Goal: Transaction & Acquisition: Register for event/course

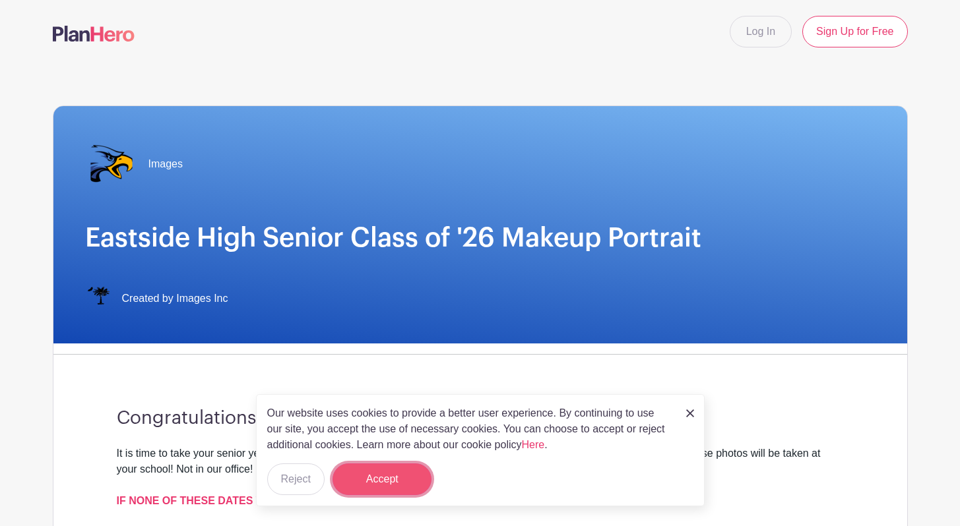
click at [394, 490] on button "Accept" at bounding box center [382, 480] width 99 height 32
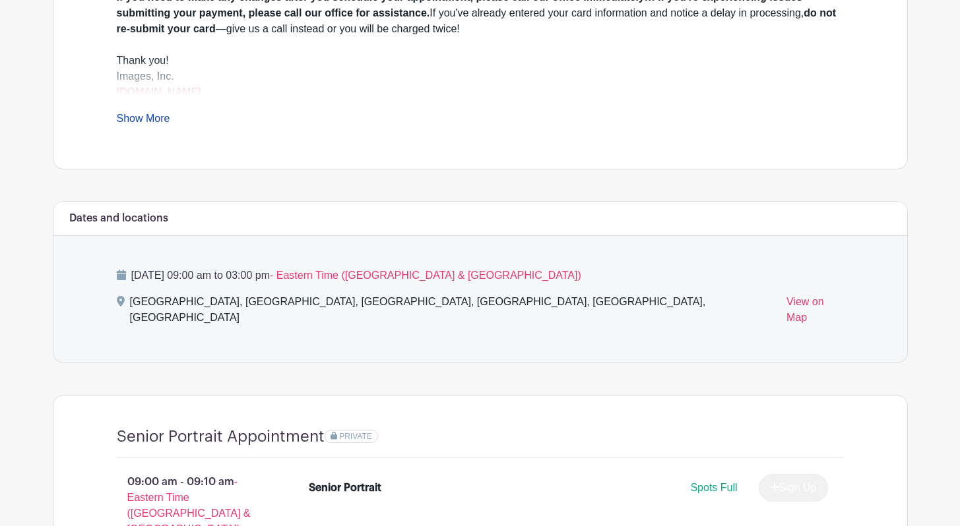
scroll to position [538, 0]
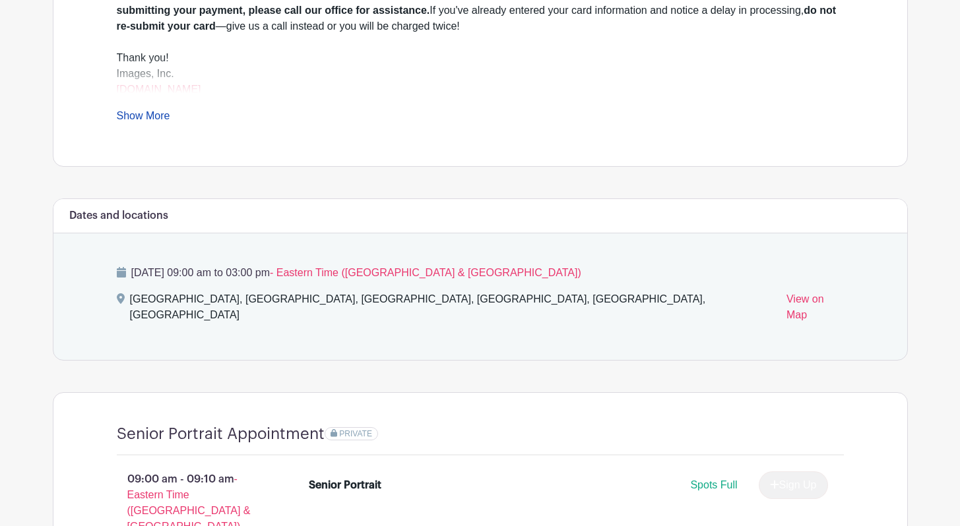
click at [147, 110] on link "Show More" at bounding box center [143, 118] width 53 height 16
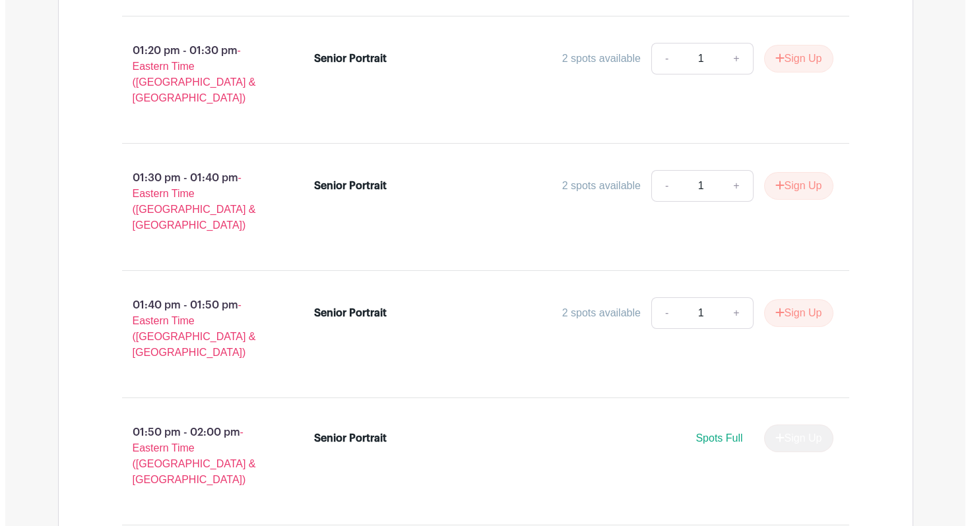
scroll to position [4617, 0]
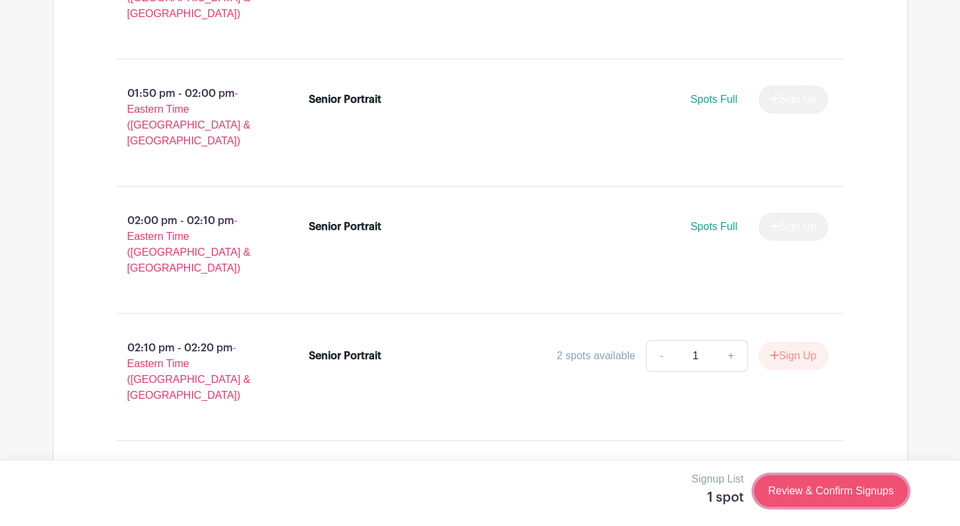
click at [810, 491] on link "Review & Confirm Signups" at bounding box center [830, 492] width 153 height 32
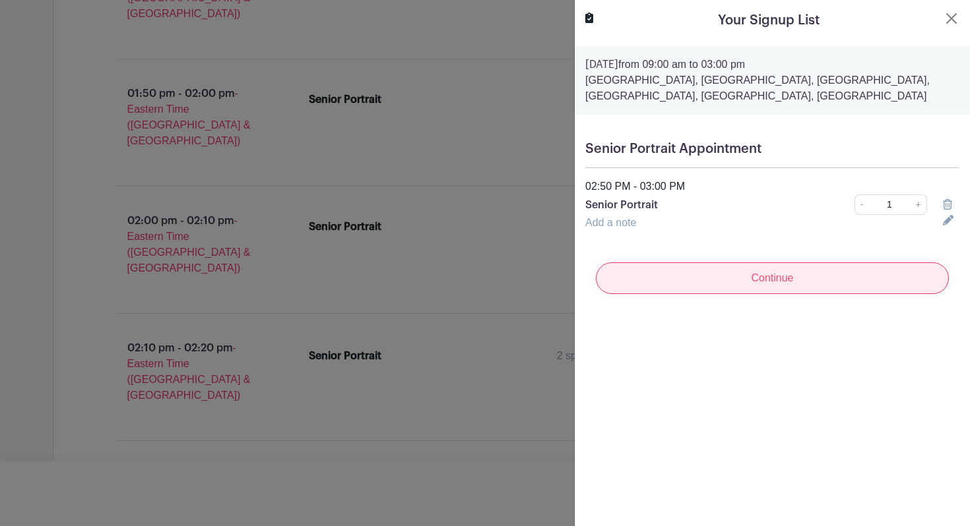
click at [794, 286] on input "Continue" at bounding box center [772, 279] width 353 height 32
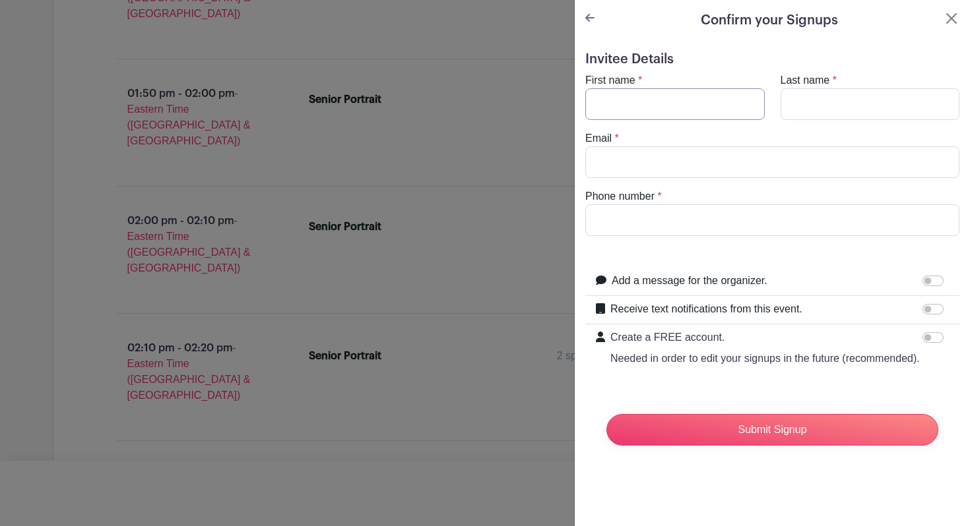
click at [655, 112] on input "First name" at bounding box center [674, 104] width 179 height 32
type input "[PERSON_NAME]"
click at [796, 106] on input "Last name" at bounding box center [870, 104] width 179 height 32
type input "[PERSON_NAME]"
click at [641, 157] on input "Email" at bounding box center [772, 162] width 374 height 32
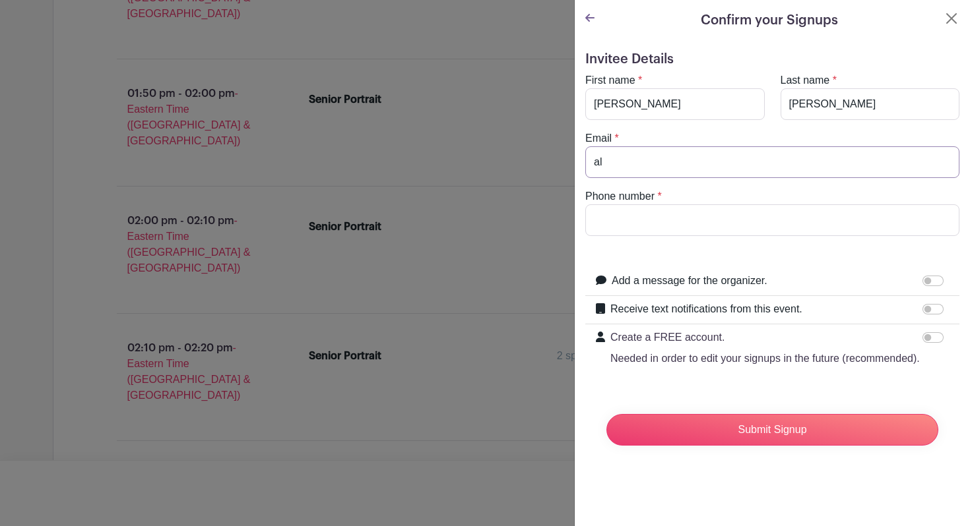
type input "[EMAIL_ADDRESS][DOMAIN_NAME]"
type input "8643958954"
click at [922, 282] on input "Add a message for the organizer." at bounding box center [932, 281] width 21 height 11
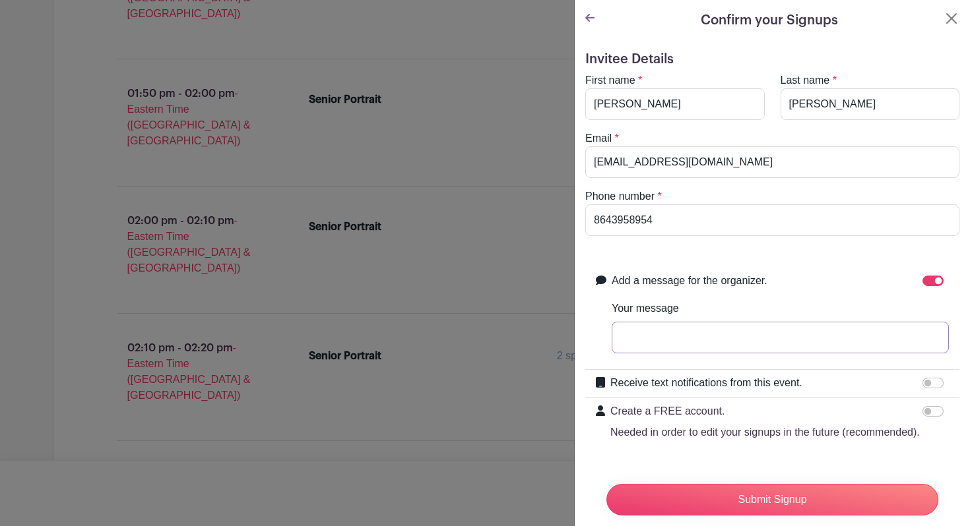
click at [893, 334] on input "Your message" at bounding box center [780, 338] width 337 height 32
click at [922, 286] on div at bounding box center [935, 281] width 26 height 16
drag, startPoint x: 918, startPoint y: 277, endPoint x: 918, endPoint y: 288, distance: 10.6
click at [922, 287] on div at bounding box center [935, 281] width 26 height 16
click at [918, 273] on div "Add a message for the organizer. Your message" at bounding box center [772, 319] width 374 height 102
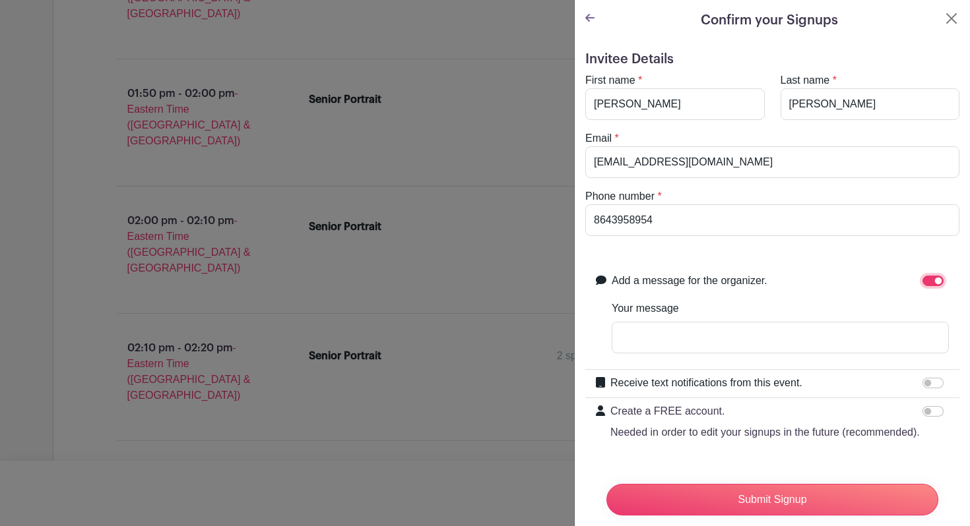
click at [922, 278] on input "Add a message for the organizer." at bounding box center [932, 281] width 21 height 11
checkbox input "false"
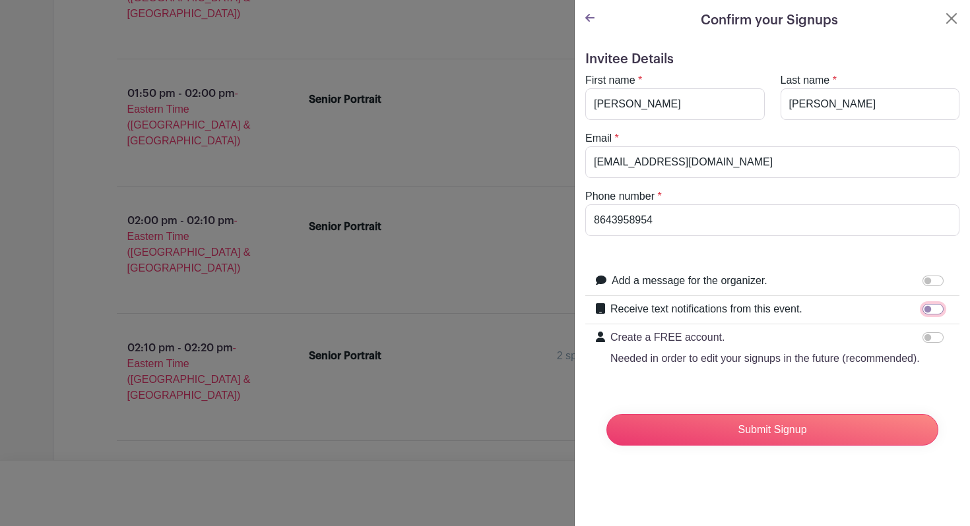
click at [922, 311] on input "Receive text notifications from this event." at bounding box center [932, 309] width 21 height 11
checkbox input "true"
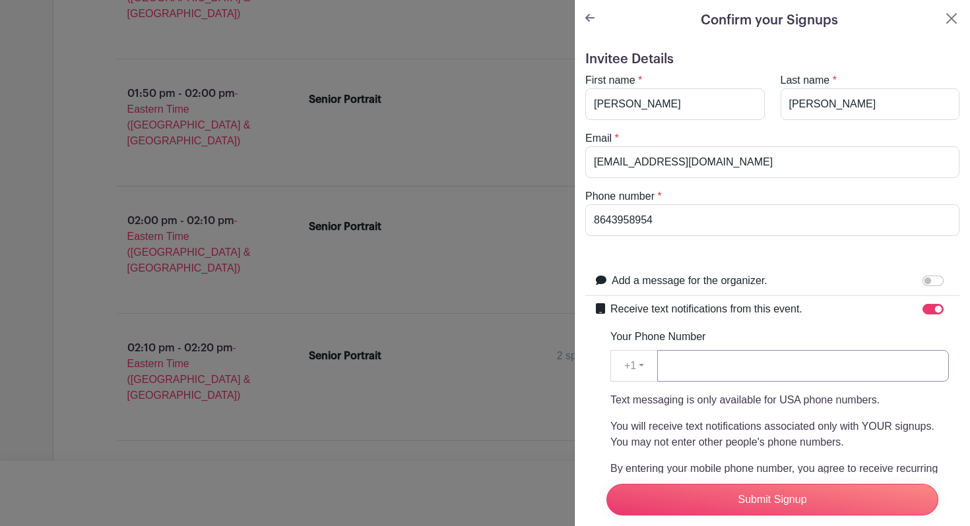
click at [848, 364] on input "Your Phone Number" at bounding box center [803, 366] width 292 height 32
type input "8643958954"
click at [934, 411] on div "Text messaging is only available for USA phone numbers. You will receive text n…" at bounding box center [779, 475] width 338 height 164
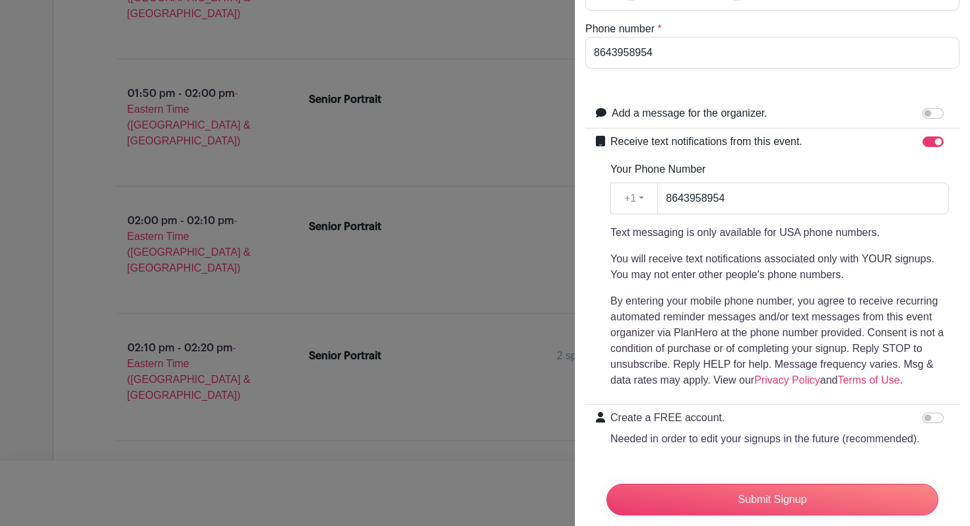
scroll to position [241, 0]
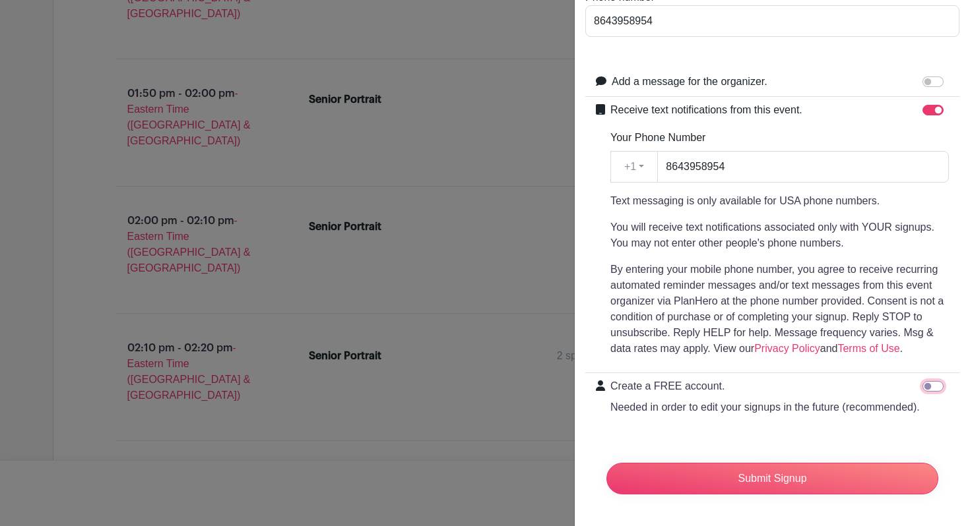
click at [922, 381] on input "Create a FREE account. Needed in order to edit your signups in the future (reco…" at bounding box center [932, 386] width 21 height 11
checkbox input "true"
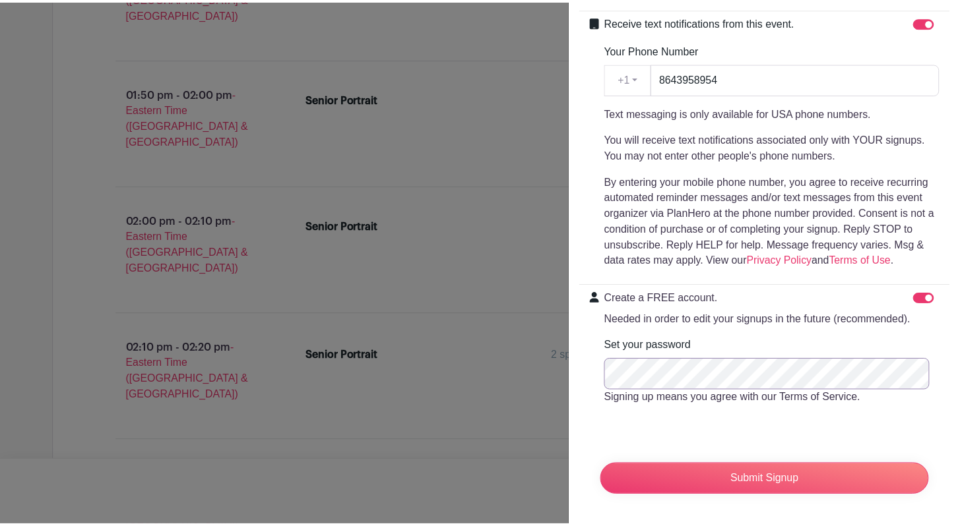
scroll to position [331, 0]
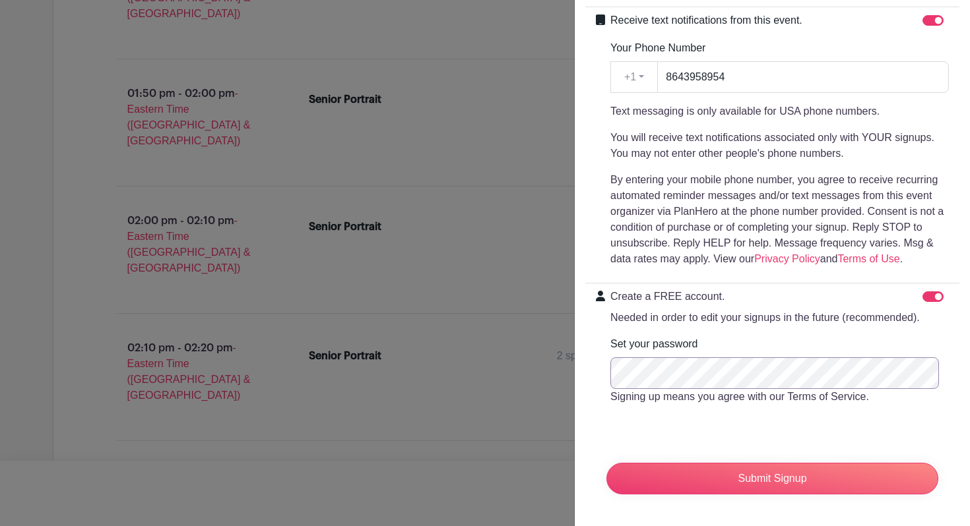
click at [606, 463] on input "Submit Signup" at bounding box center [772, 479] width 332 height 32
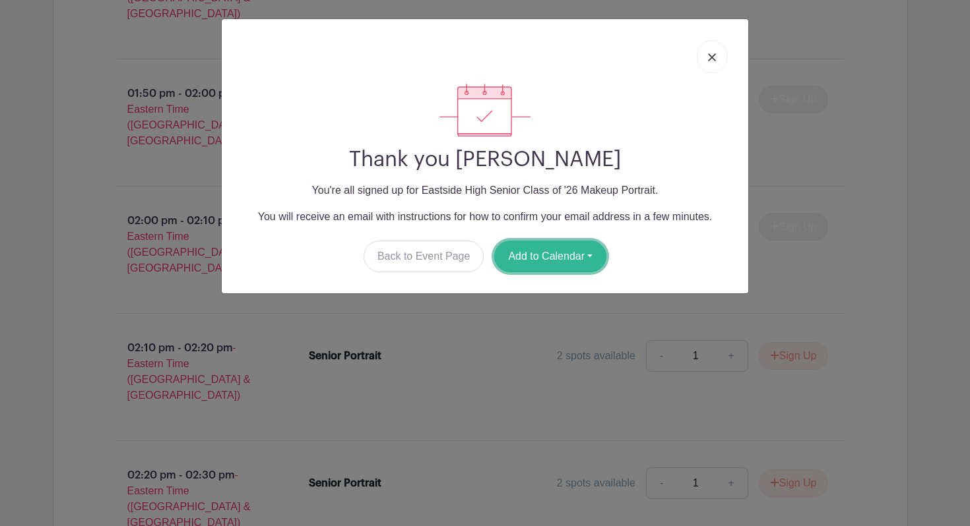
click at [558, 249] on button "Add to Calendar" at bounding box center [550, 257] width 112 height 32
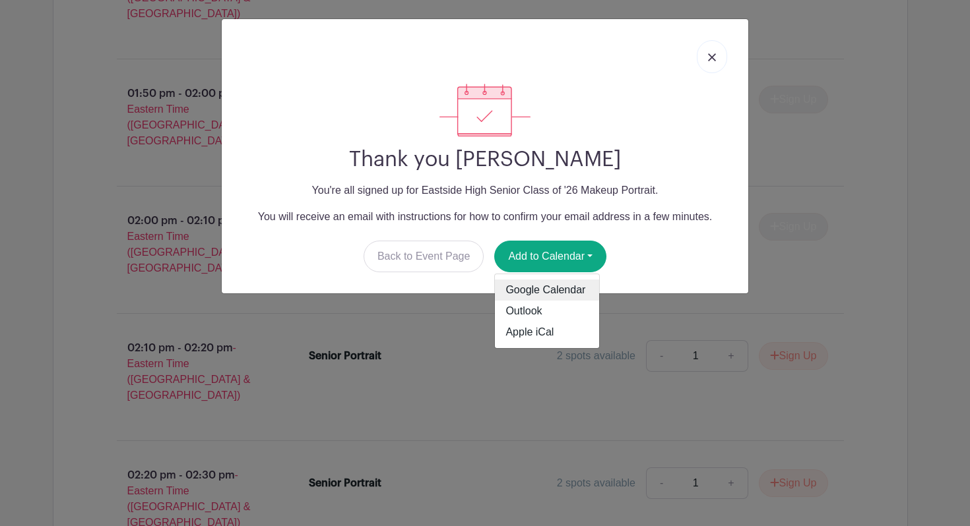
click at [558, 287] on link "Google Calendar" at bounding box center [547, 290] width 104 height 21
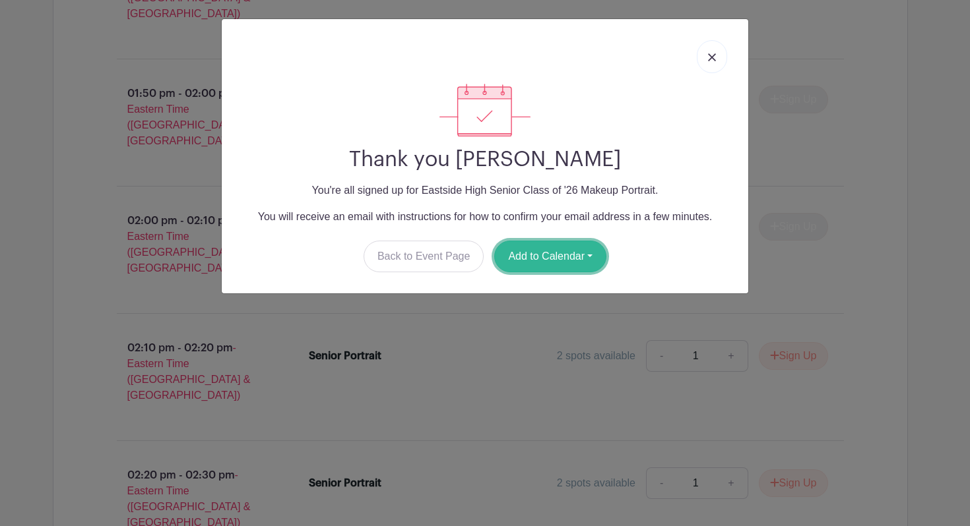
click at [539, 247] on button "Add to Calendar" at bounding box center [550, 257] width 112 height 32
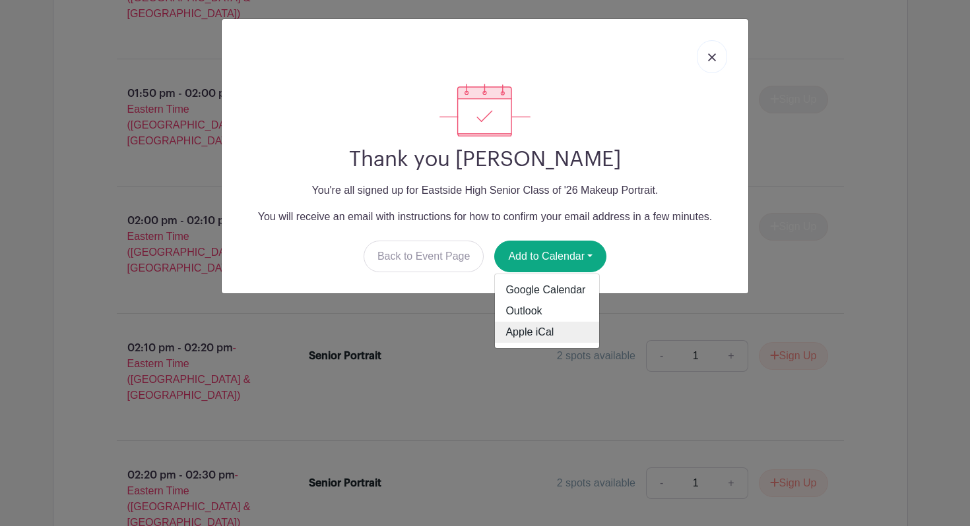
click at [527, 330] on link "Apple iCal" at bounding box center [547, 332] width 104 height 21
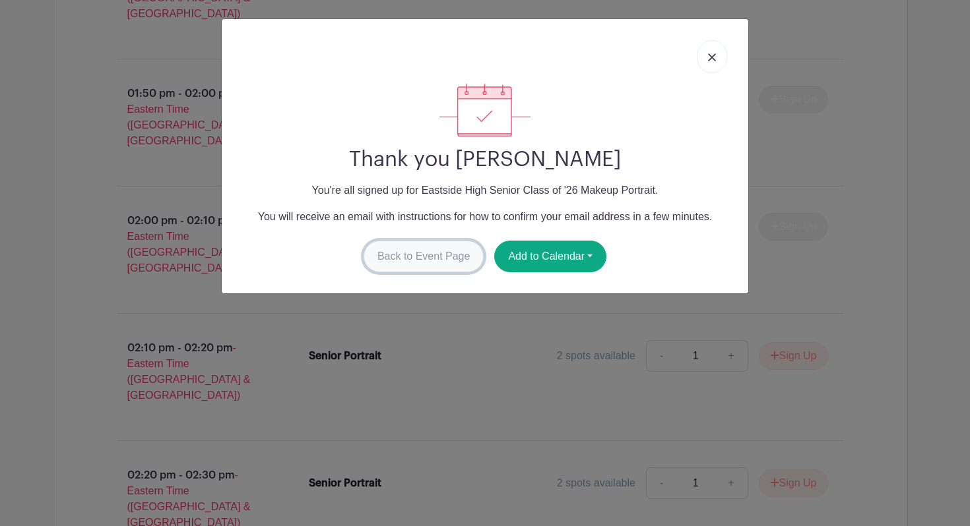
click at [450, 265] on link "Back to Event Page" at bounding box center [424, 257] width 121 height 32
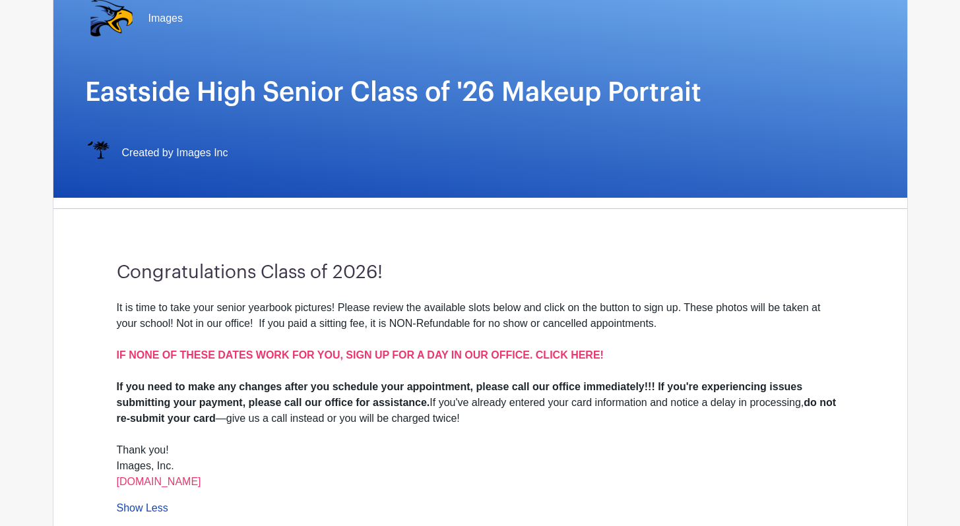
scroll to position [146, 0]
